Goal: Information Seeking & Learning: Learn about a topic

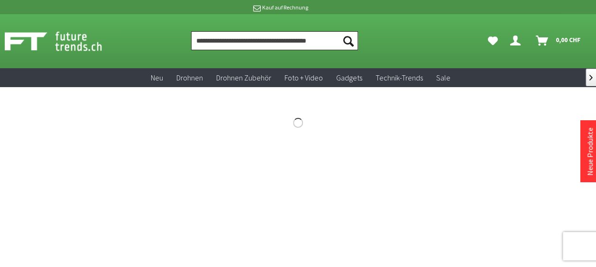
click at [217, 41] on input "Produkt, Marke, Kategorie, EAN, Artikelnummer…" at bounding box center [274, 40] width 167 height 19
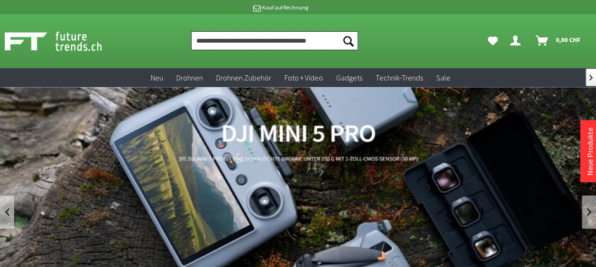
paste input "**********"
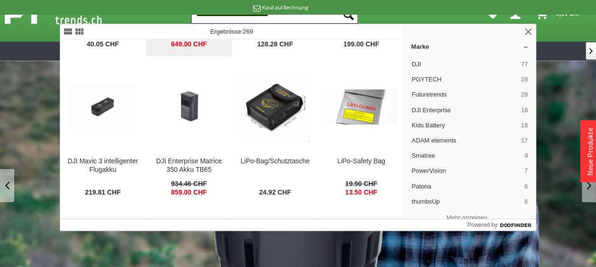
scroll to position [131, 0]
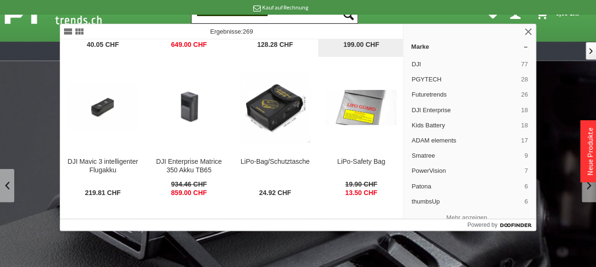
type input "**********"
click at [326, 35] on div "DJI Mavic 3 intelligenter Flugakku - geprüfte Retoure" at bounding box center [361, 22] width 71 height 26
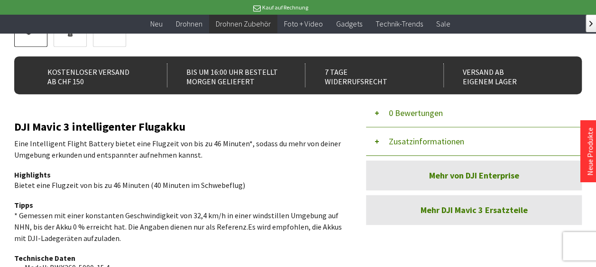
scroll to position [289, 0]
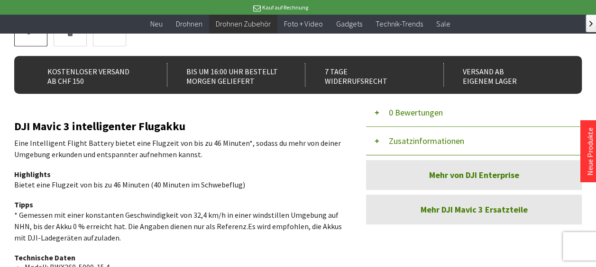
click at [399, 127] on button "Zusatzinformationen" at bounding box center [474, 141] width 216 height 28
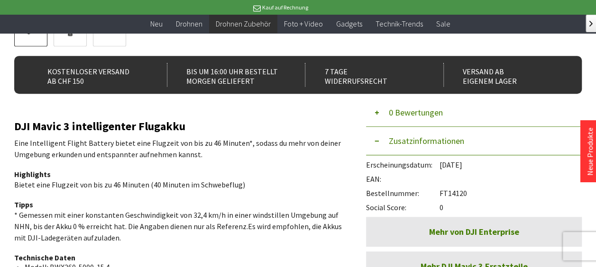
click at [399, 127] on button "Zusatzinformationen" at bounding box center [474, 141] width 216 height 28
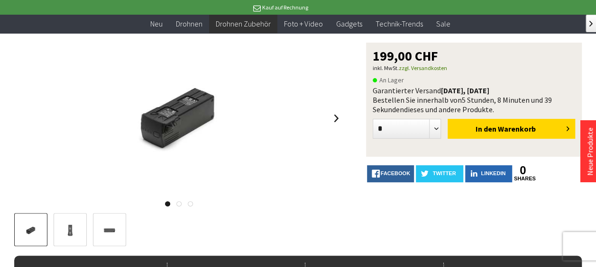
scroll to position [0, 0]
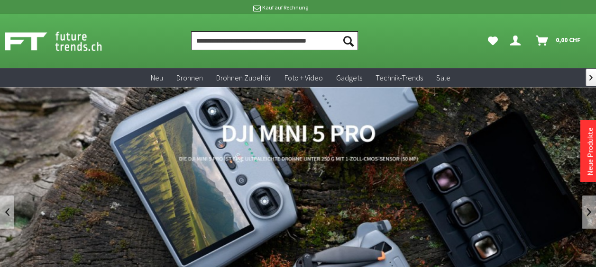
click at [268, 43] on input "Produkt, Marke, Kategorie, EAN, Artikelnummer…" at bounding box center [274, 40] width 167 height 19
paste input "**********"
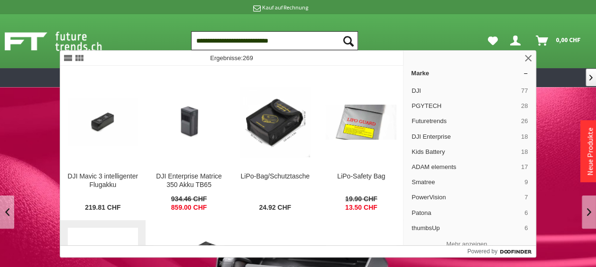
scroll to position [142, 0]
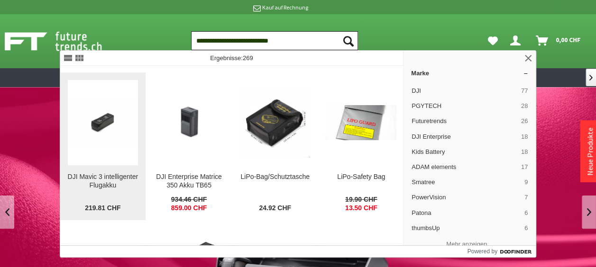
type input "**********"
click at [138, 119] on img at bounding box center [103, 122] width 71 height 47
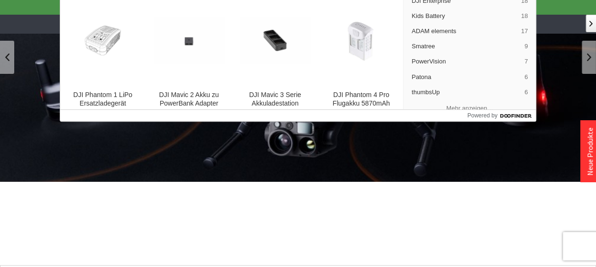
scroll to position [385, 0]
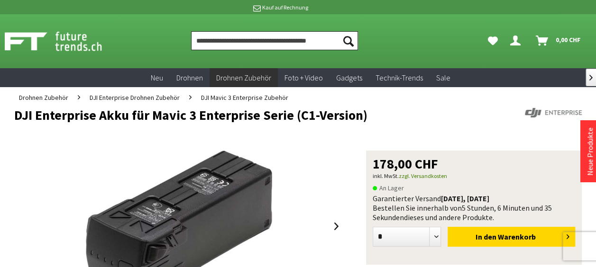
click at [260, 47] on input "Produkt, Marke, Kategorie, EAN, Artikelnummer…" at bounding box center [274, 40] width 167 height 19
type input "*"
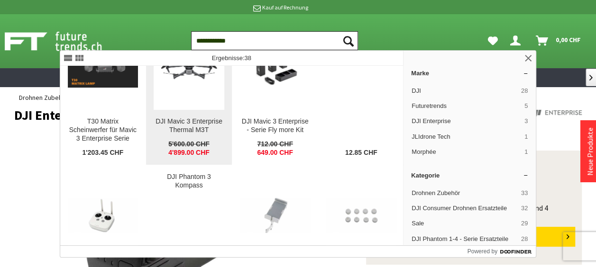
scroll to position [49, 0]
type input "**********"
click at [224, 121] on div "DJI Mavic 3 Enterprise Thermal M3T" at bounding box center [189, 126] width 71 height 17
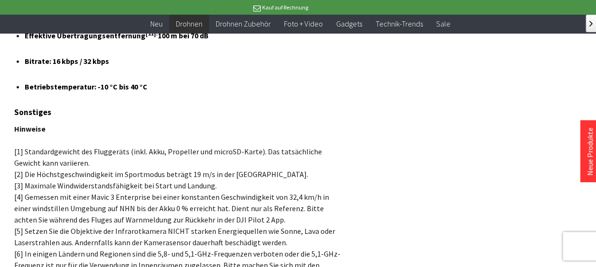
scroll to position [6750, 0]
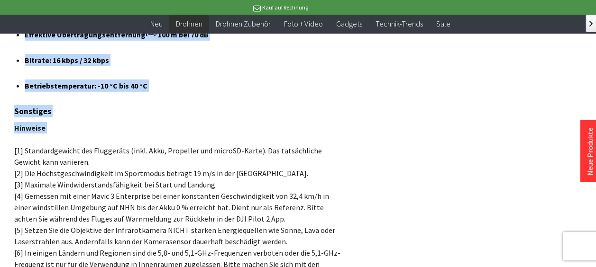
drag, startPoint x: 22, startPoint y: 92, endPoint x: 217, endPoint y: 98, distance: 194.5
copy div "Loremipsumd Sitamet co ADI 455 Eli se 04:80 Doe temporin Utlabo etdolorem 1 Ali…"
click at [161, 105] on h3 "Sonstiges" at bounding box center [178, 111] width 329 height 12
drag, startPoint x: 22, startPoint y: 90, endPoint x: 232, endPoint y: 105, distance: 211.1
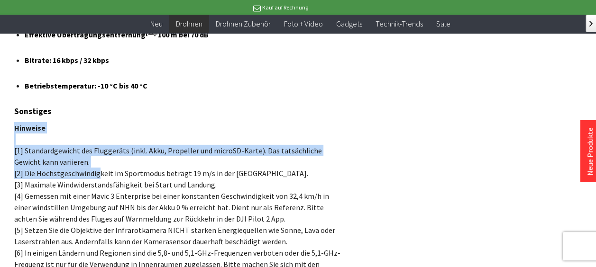
drag, startPoint x: 90, startPoint y: 96, endPoint x: 107, endPoint y: 145, distance: 51.7
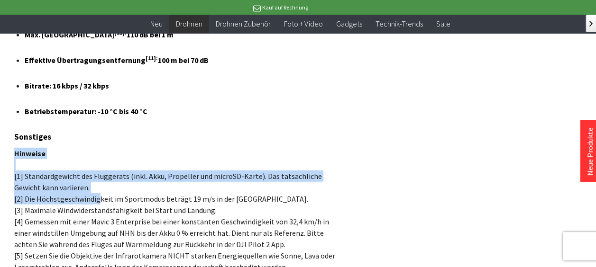
scroll to position [6706, 0]
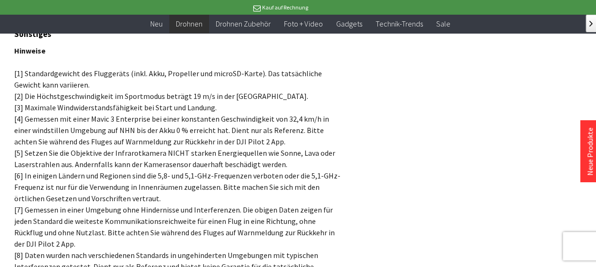
click at [197, 216] on p "Hinweise [1] Standardgewicht des Fluggeräts (inkl. Akku, Propeller und microSD-…" at bounding box center [178, 210] width 329 height 330
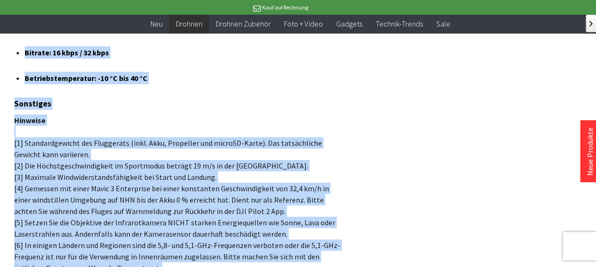
scroll to position [6731, 0]
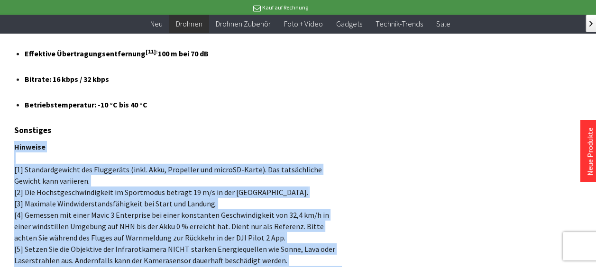
drag, startPoint x: 281, startPoint y: 205, endPoint x: 26, endPoint y: 115, distance: 270.8
copy p "Loremips [3] Dolorsitametcon adi Elitseddoe (temp. Inci, Utlaboree dol magnaAL-…"
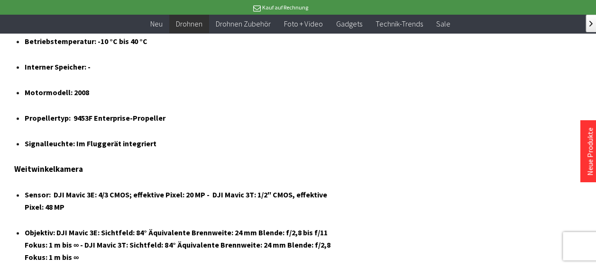
scroll to position [2282, 0]
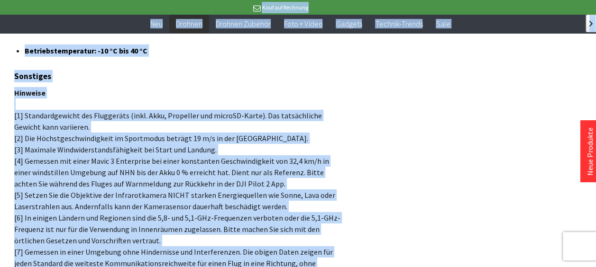
scroll to position [6742, 0]
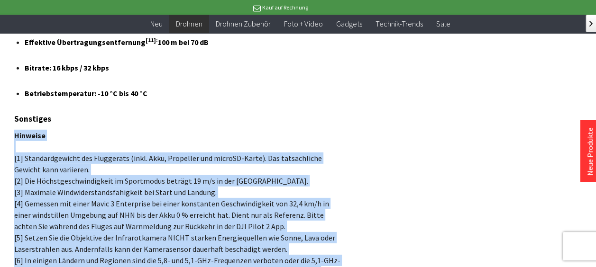
drag, startPoint x: 148, startPoint y: 211, endPoint x: 25, endPoint y: 98, distance: 167.4
copy p "Loremips [3] Dolorsitametcon adi Elitseddoe (temp. Inci, Utlaboree dol magnaAL-…"
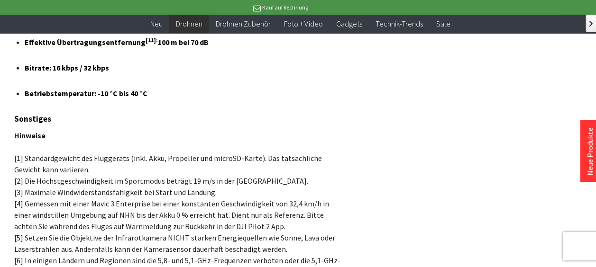
click at [46, 87] on h4 "Betriebstemperatur: -10 °C bis 40 °C" at bounding box center [180, 93] width 311 height 12
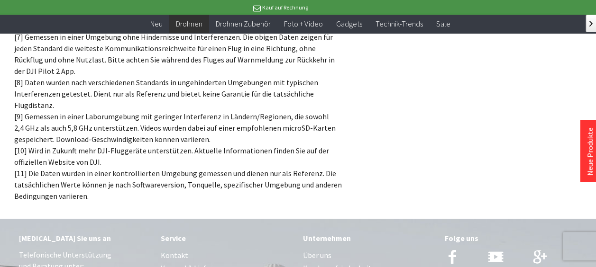
scroll to position [7001, 0]
